Goal: Transaction & Acquisition: Download file/media

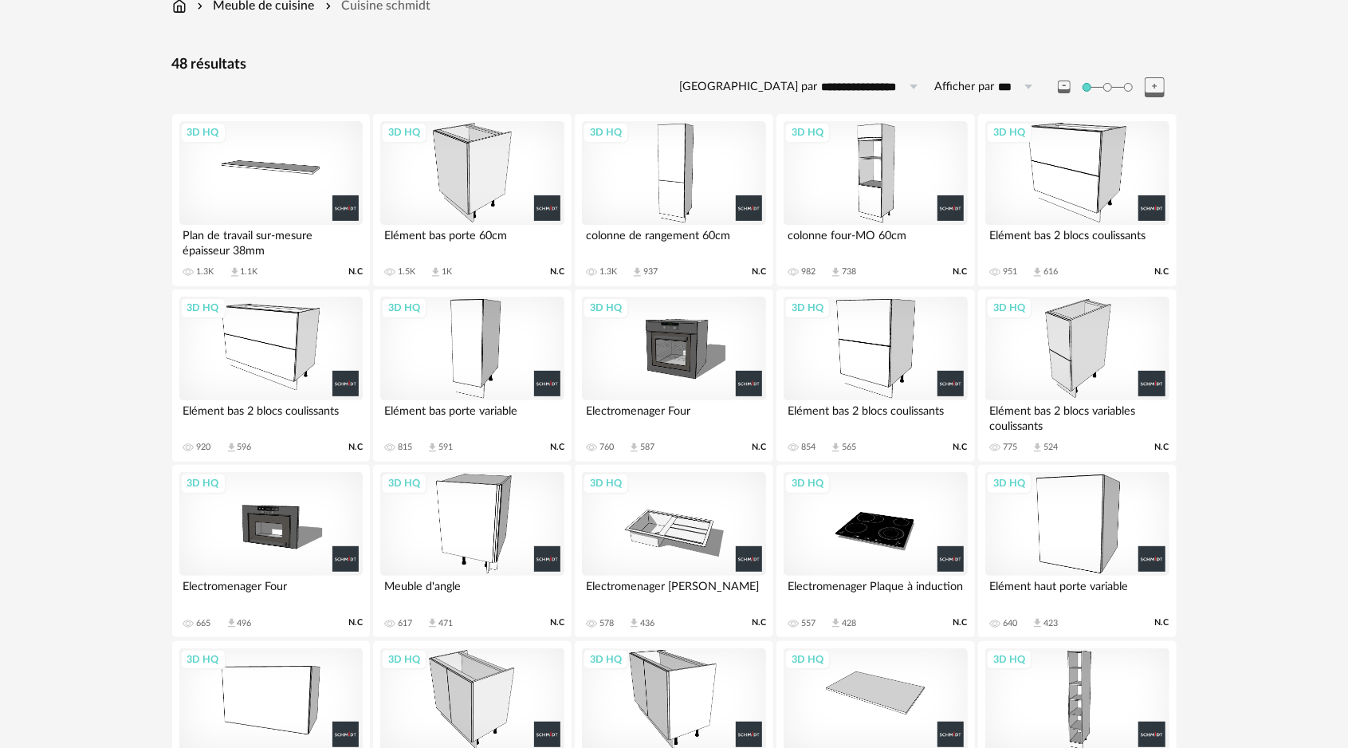
scroll to position [159, 0]
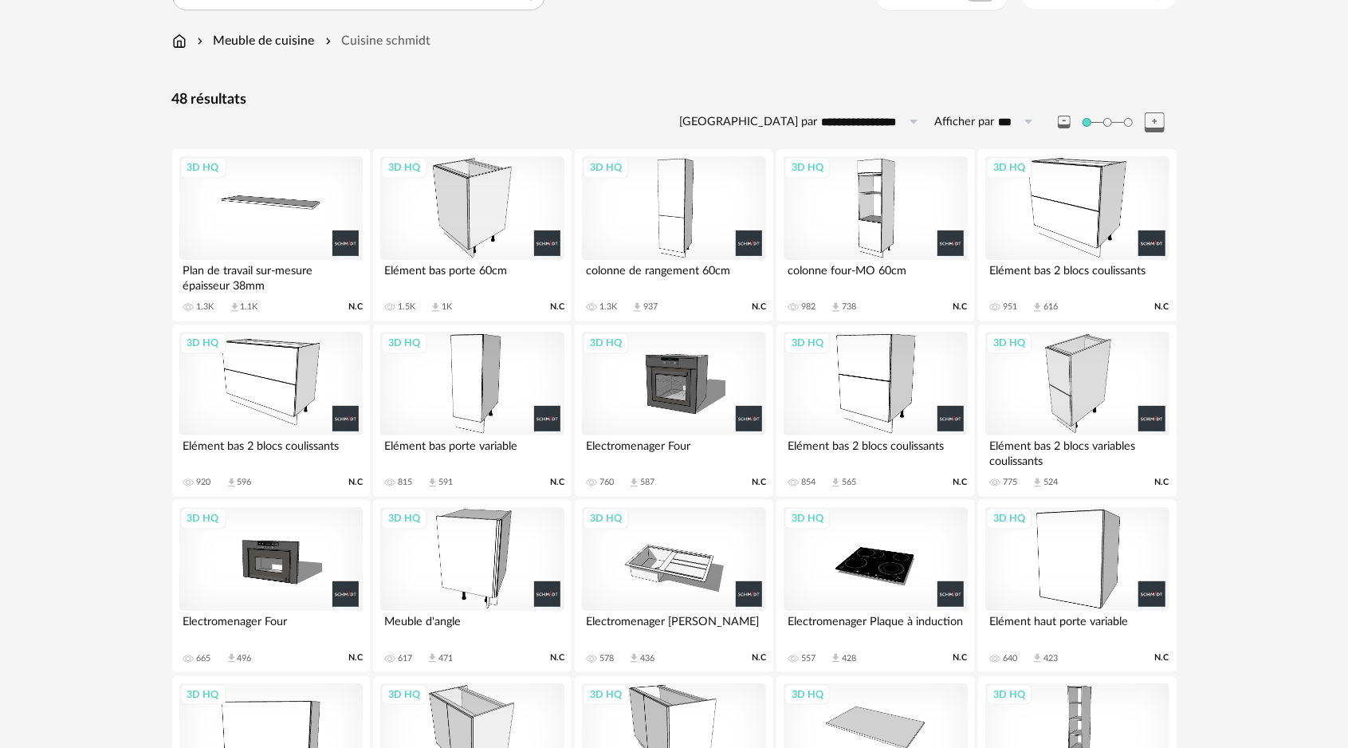
click at [874, 381] on div "3D HQ" at bounding box center [875, 384] width 183 height 104
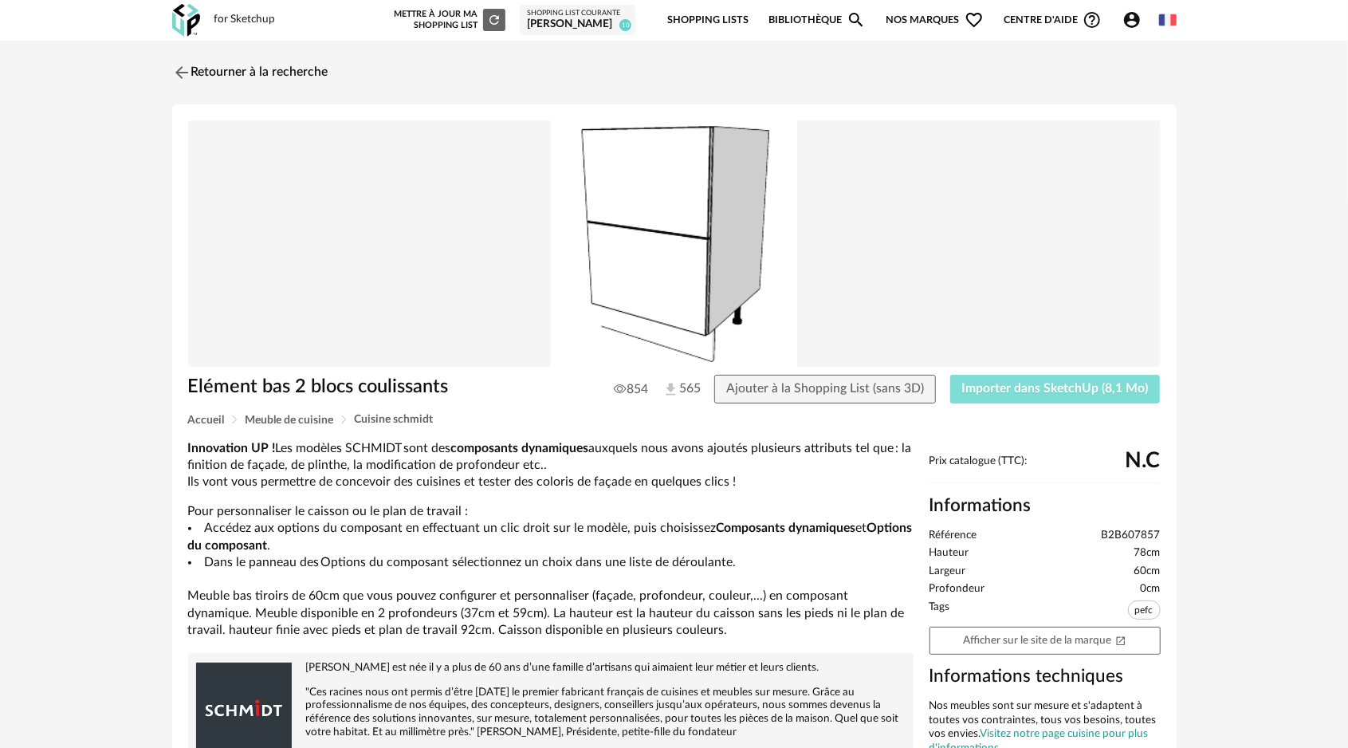
click at [1046, 396] on button "Importer dans SketchUp (8,1 Mo)" at bounding box center [1056, 389] width 211 height 29
click at [178, 65] on img at bounding box center [179, 72] width 23 height 23
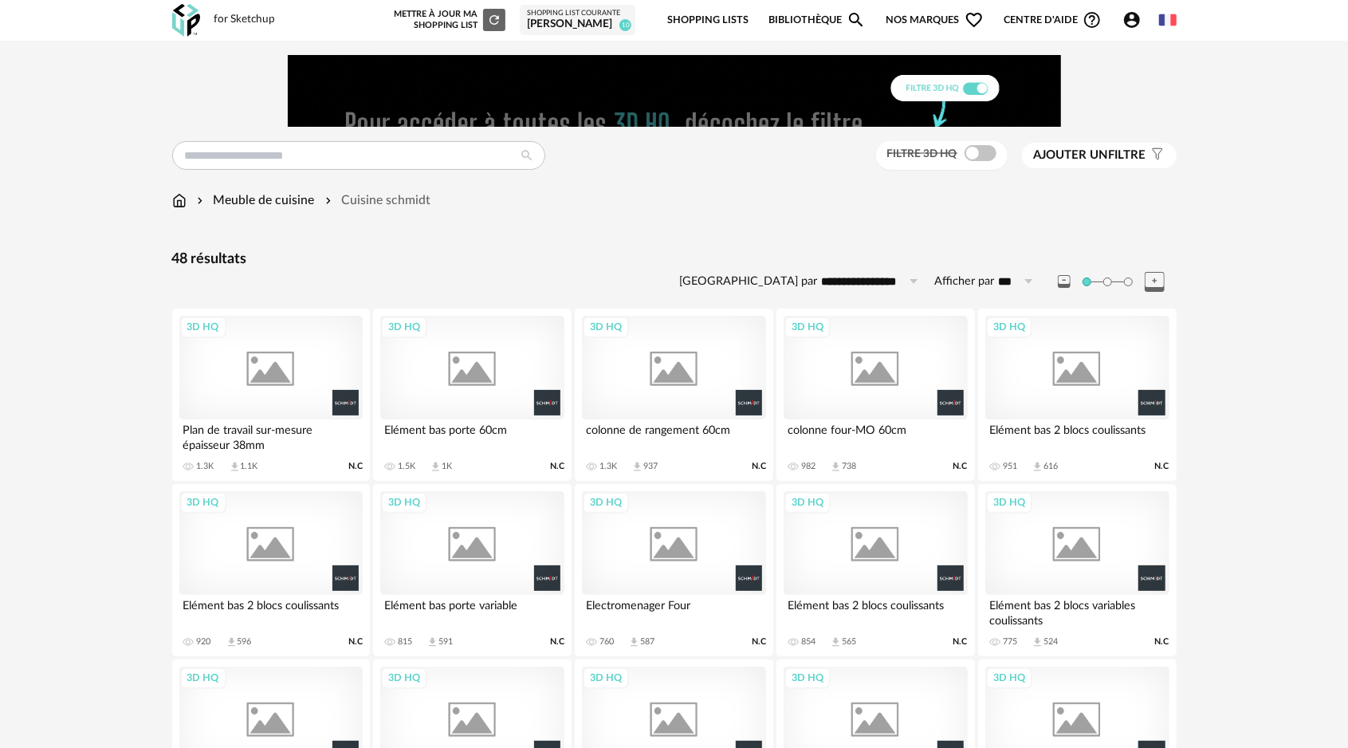
scroll to position [159, 0]
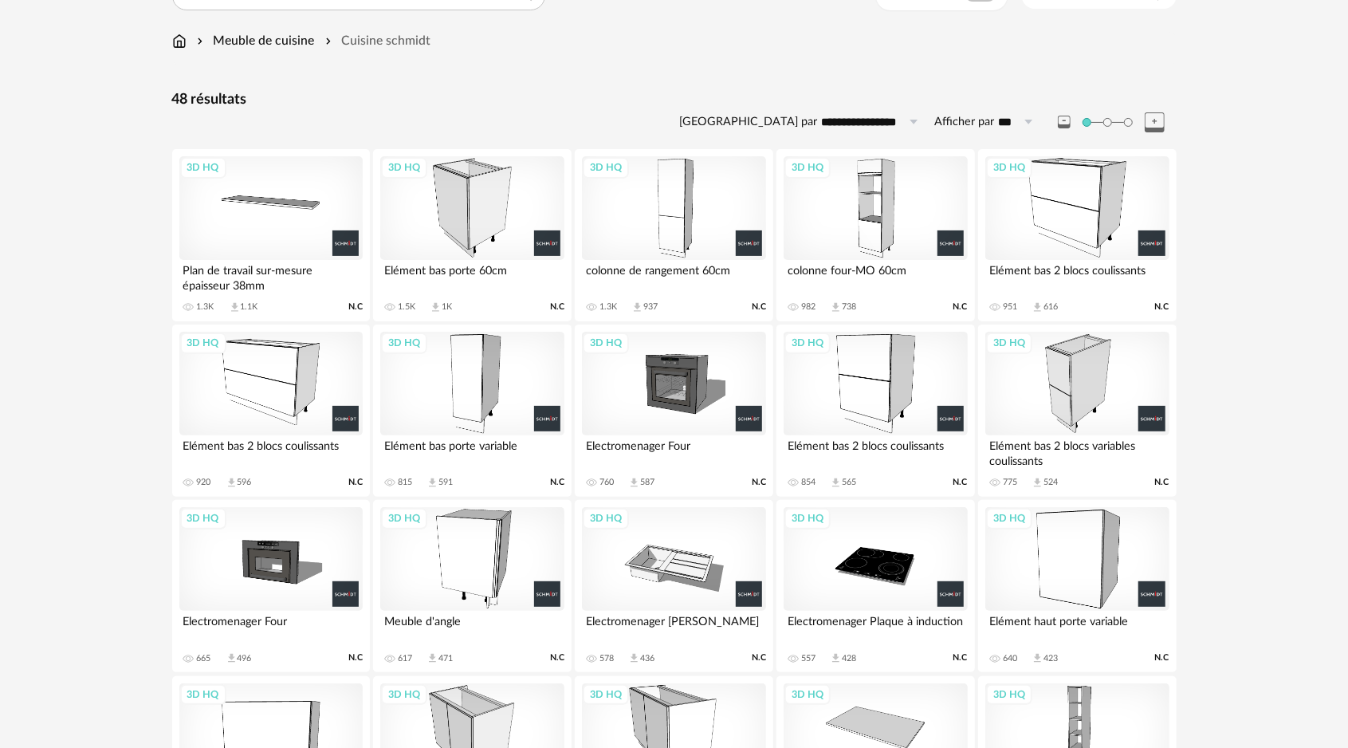
click at [1069, 380] on div "3D HQ" at bounding box center [1077, 384] width 183 height 104
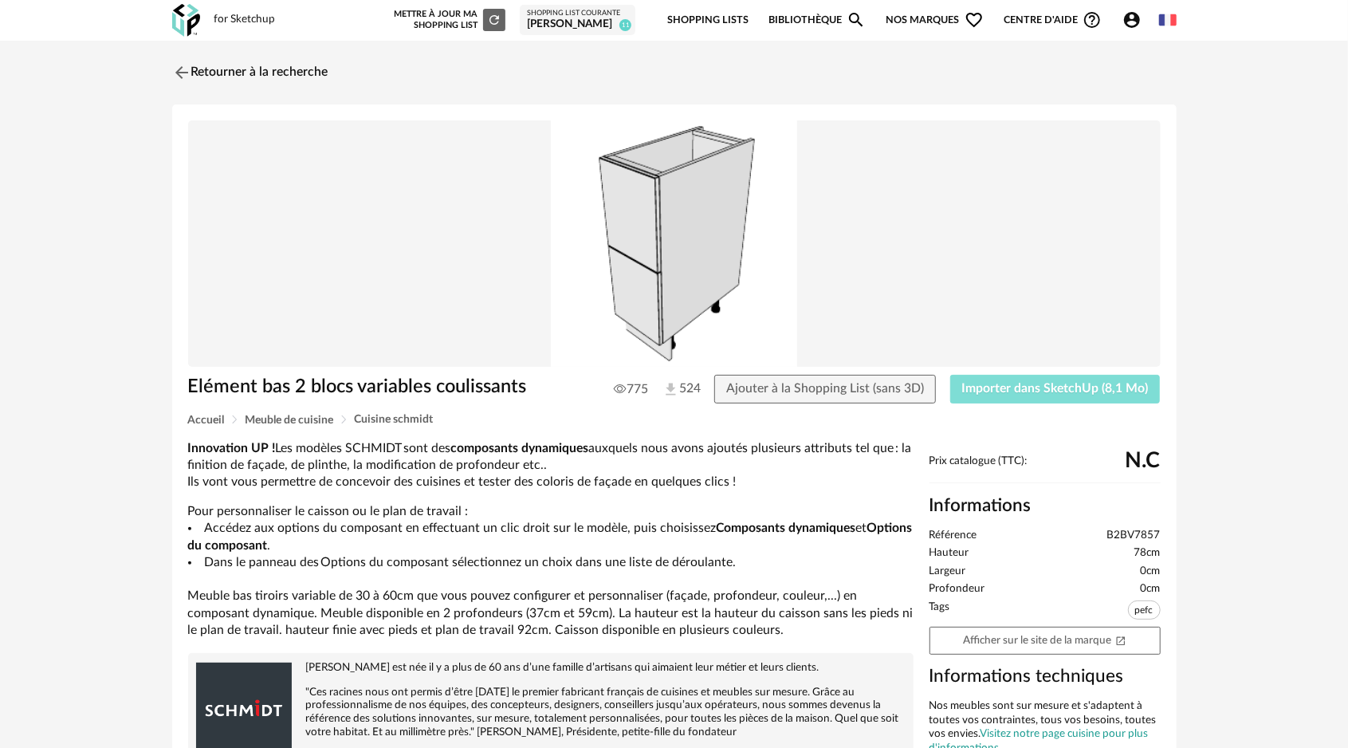
click at [1049, 382] on span "Importer dans SketchUp (8,1 Mo)" at bounding box center [1056, 388] width 187 height 13
